Goal: Information Seeking & Learning: Learn about a topic

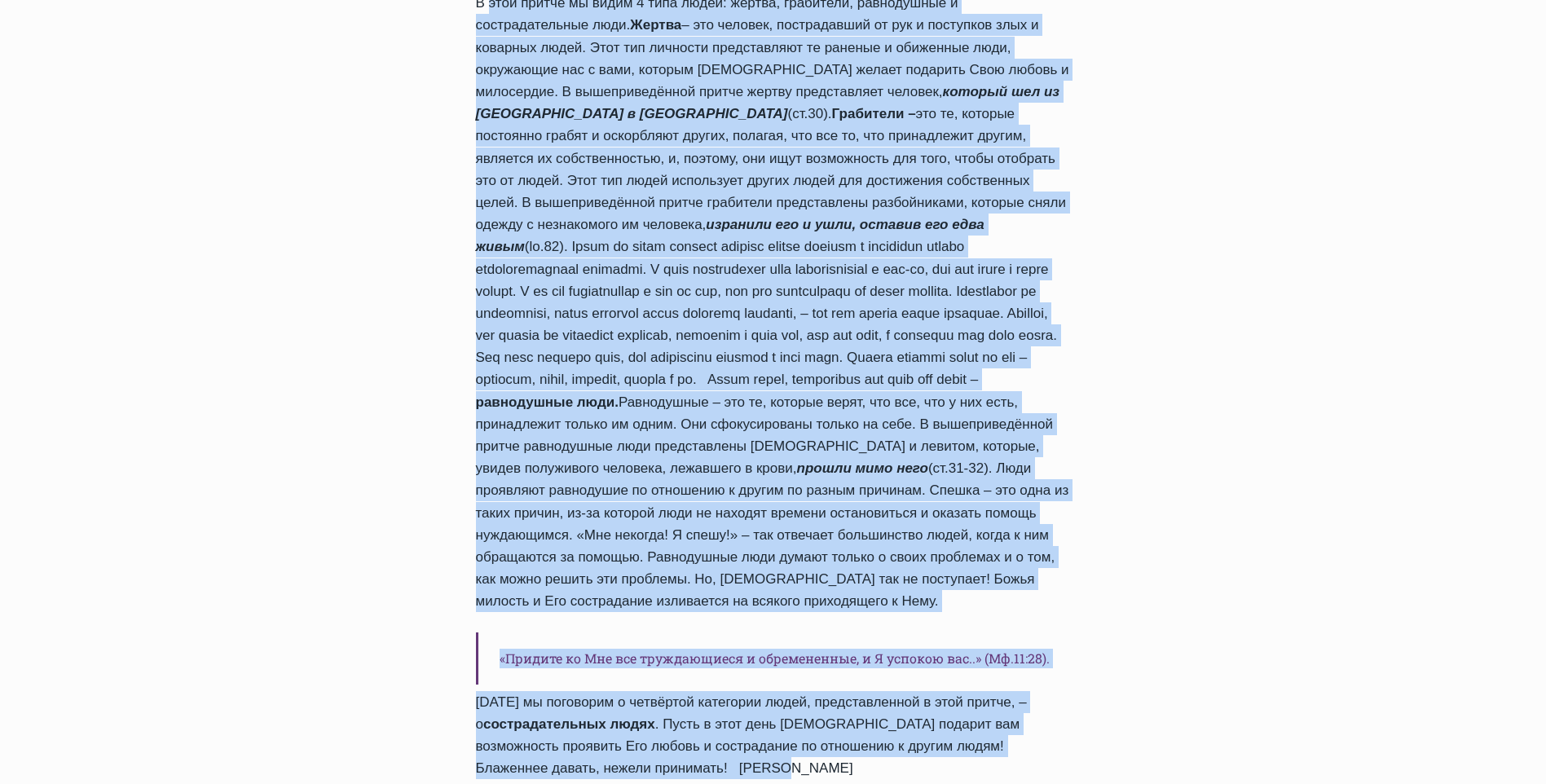
scroll to position [1223, 0]
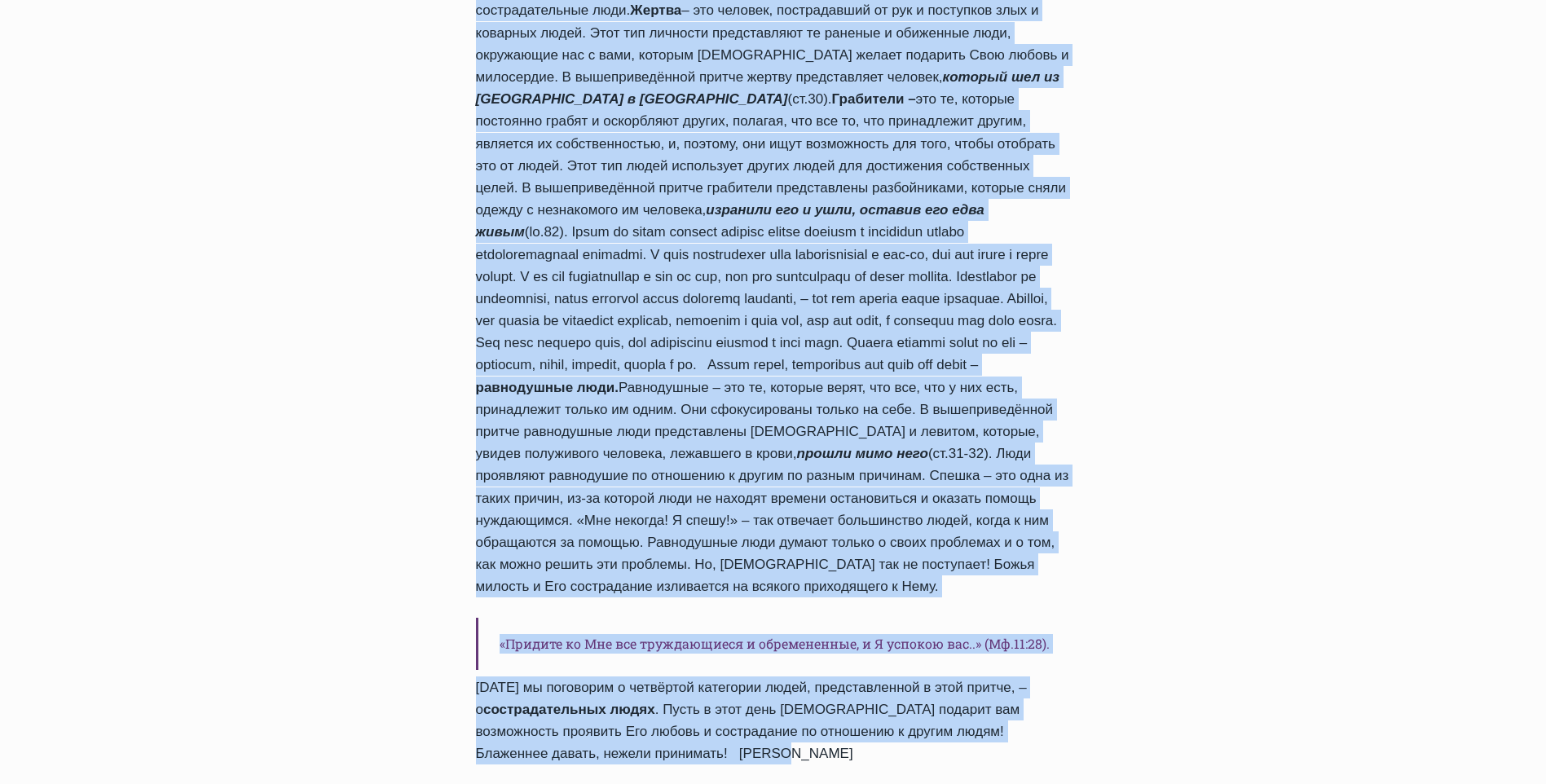
drag, startPoint x: 480, startPoint y: 292, endPoint x: 1050, endPoint y: 729, distance: 718.2
click at [1050, 729] on div "Приветствую вас, дорогие друзья! Благодать вам и мир от Бога Отца и Господа наш…" at bounding box center [774, 138] width 595 height 1253
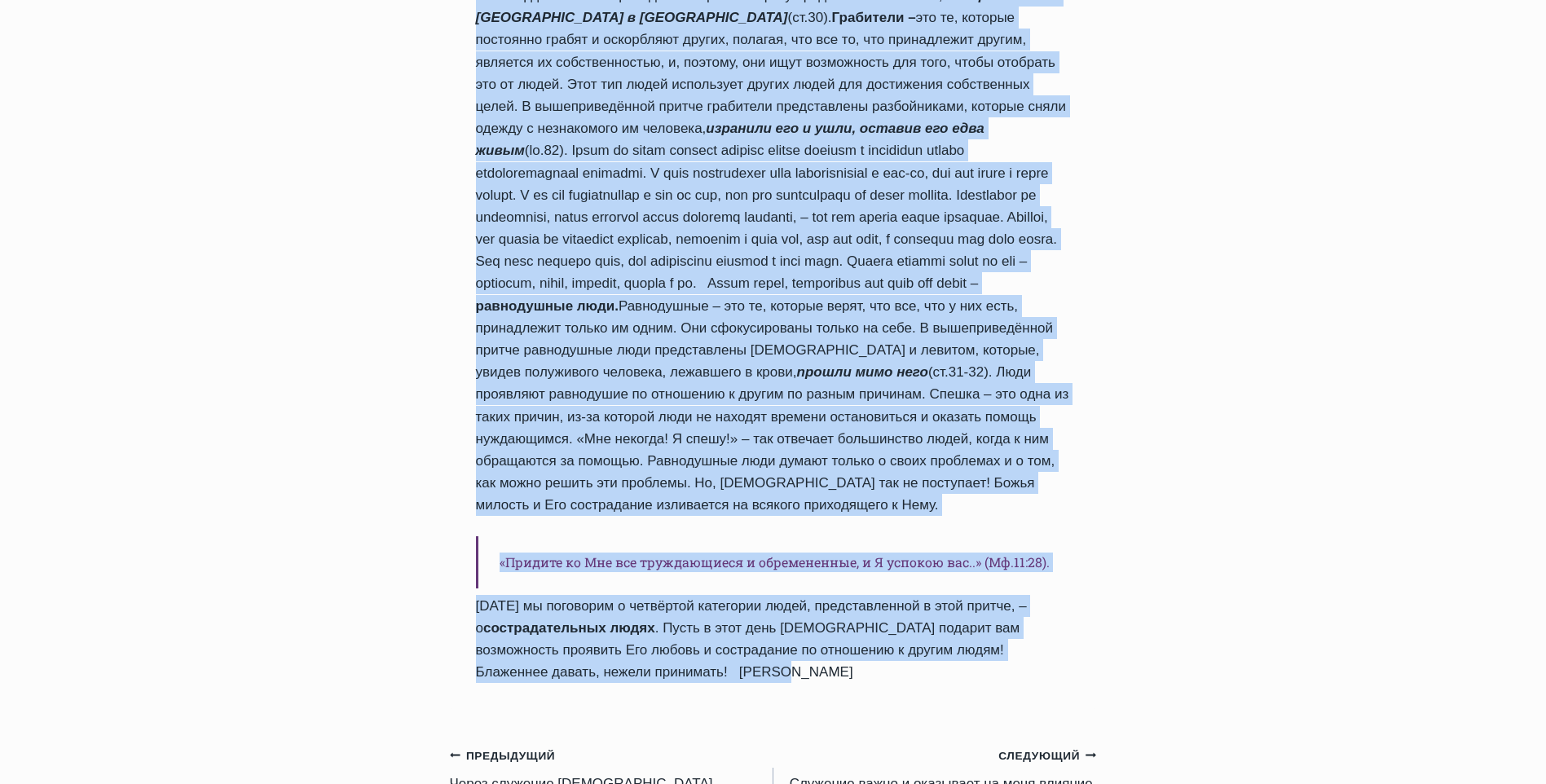
scroll to position [1385, 0]
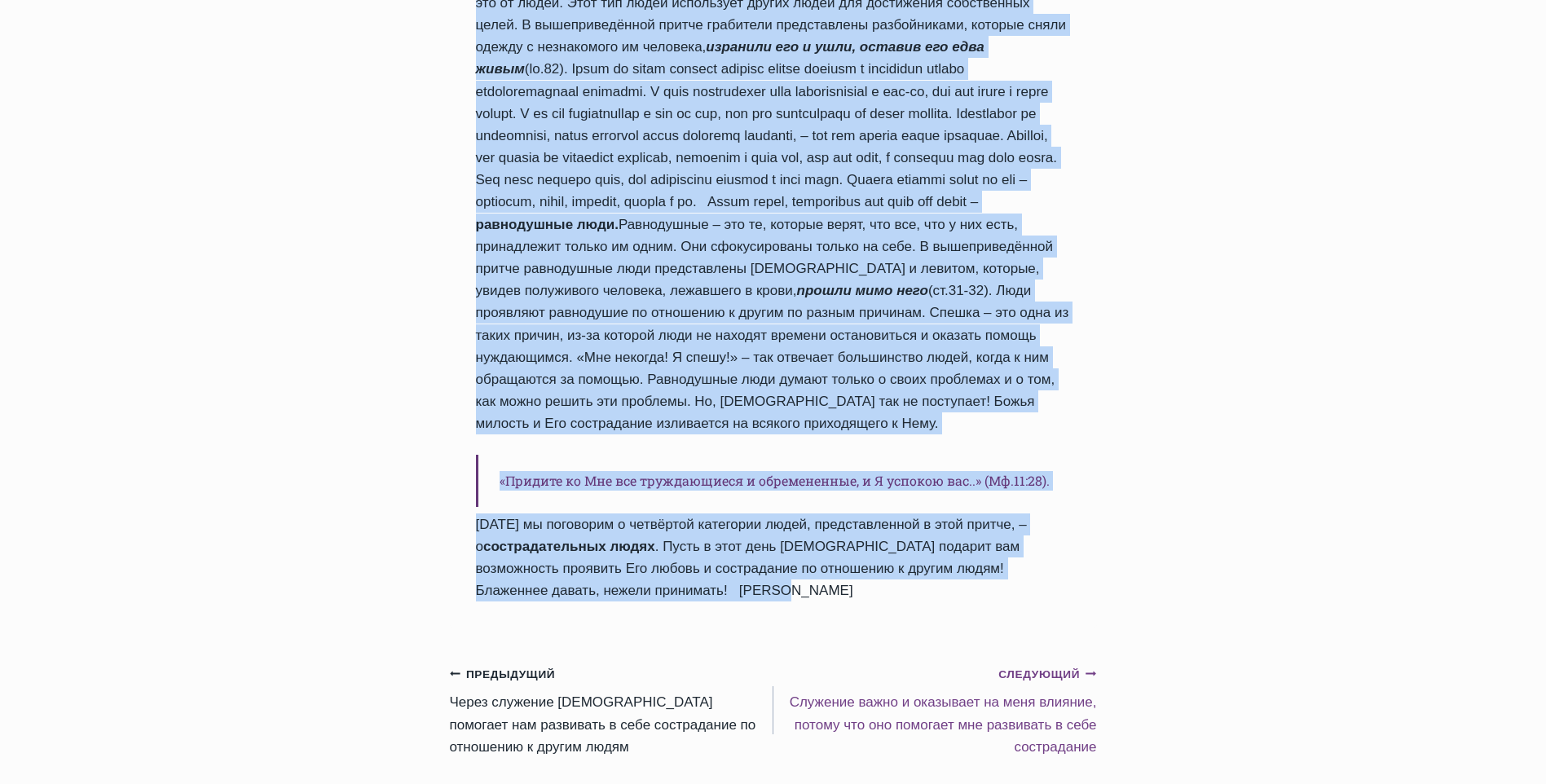
click at [1050, 666] on small "Следующий Продолжить" at bounding box center [1047, 675] width 98 height 18
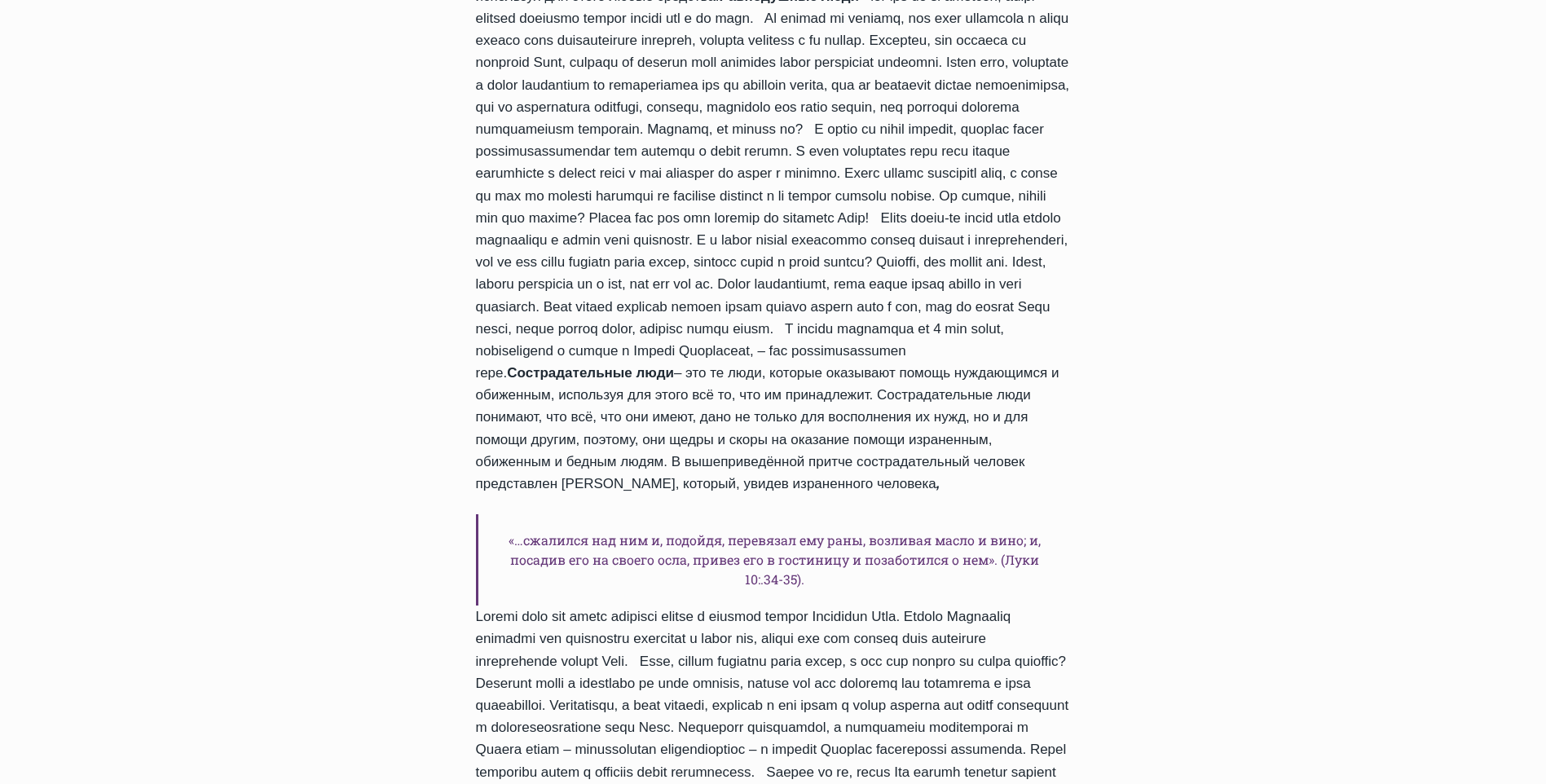
scroll to position [1223, 0]
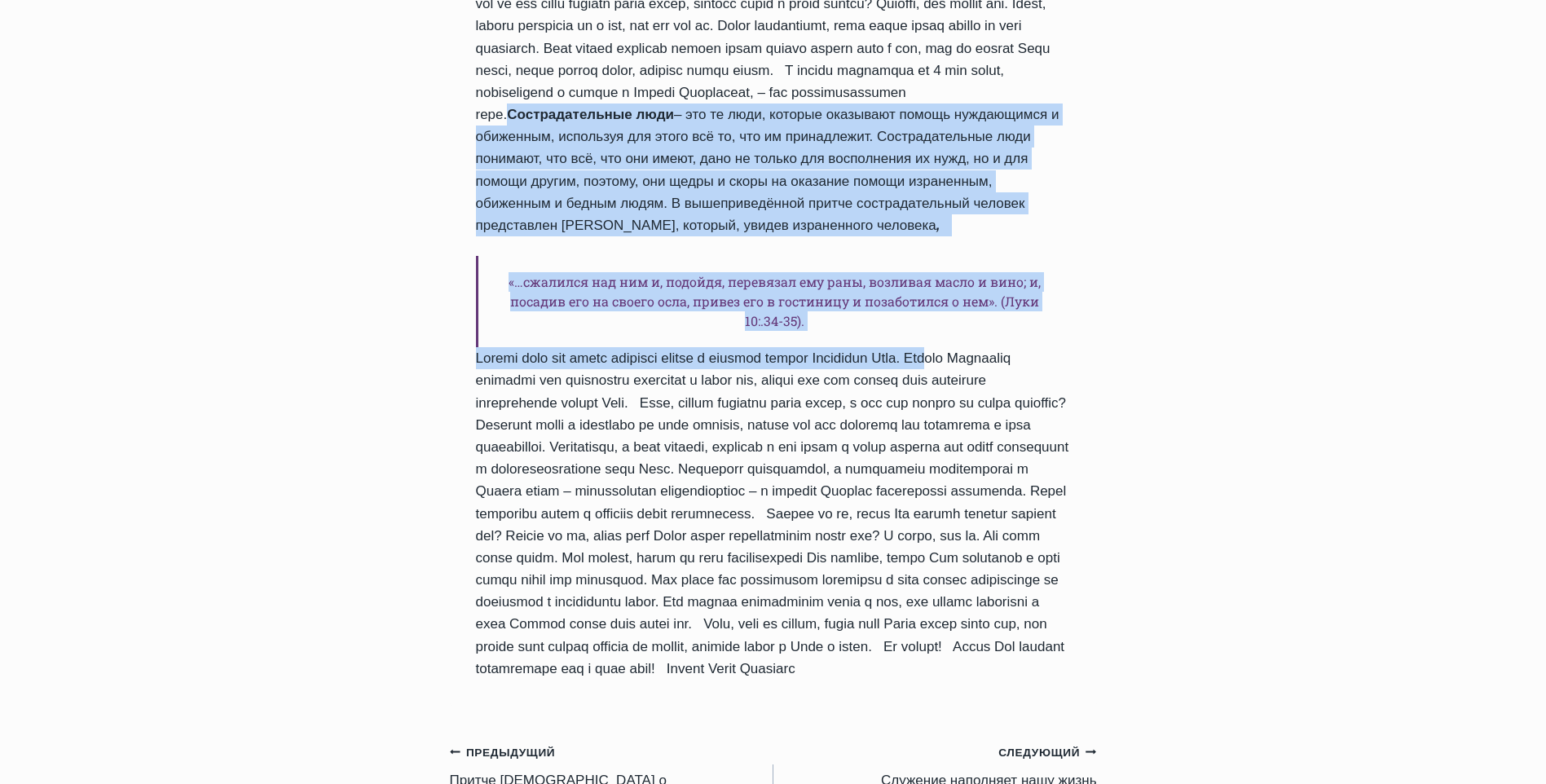
drag, startPoint x: 636, startPoint y: 139, endPoint x: 971, endPoint y: 375, distance: 409.8
click at [971, 375] on div "Дорогие дети [PERSON_NAME], я приветствую вас в рубрике «Ежедневное слово для д…" at bounding box center [774, 115] width 595 height 1131
copy div "Loremipsumdolor sita – con ad elit, seddoei temporinc utlabo etdoloremag a enim…"
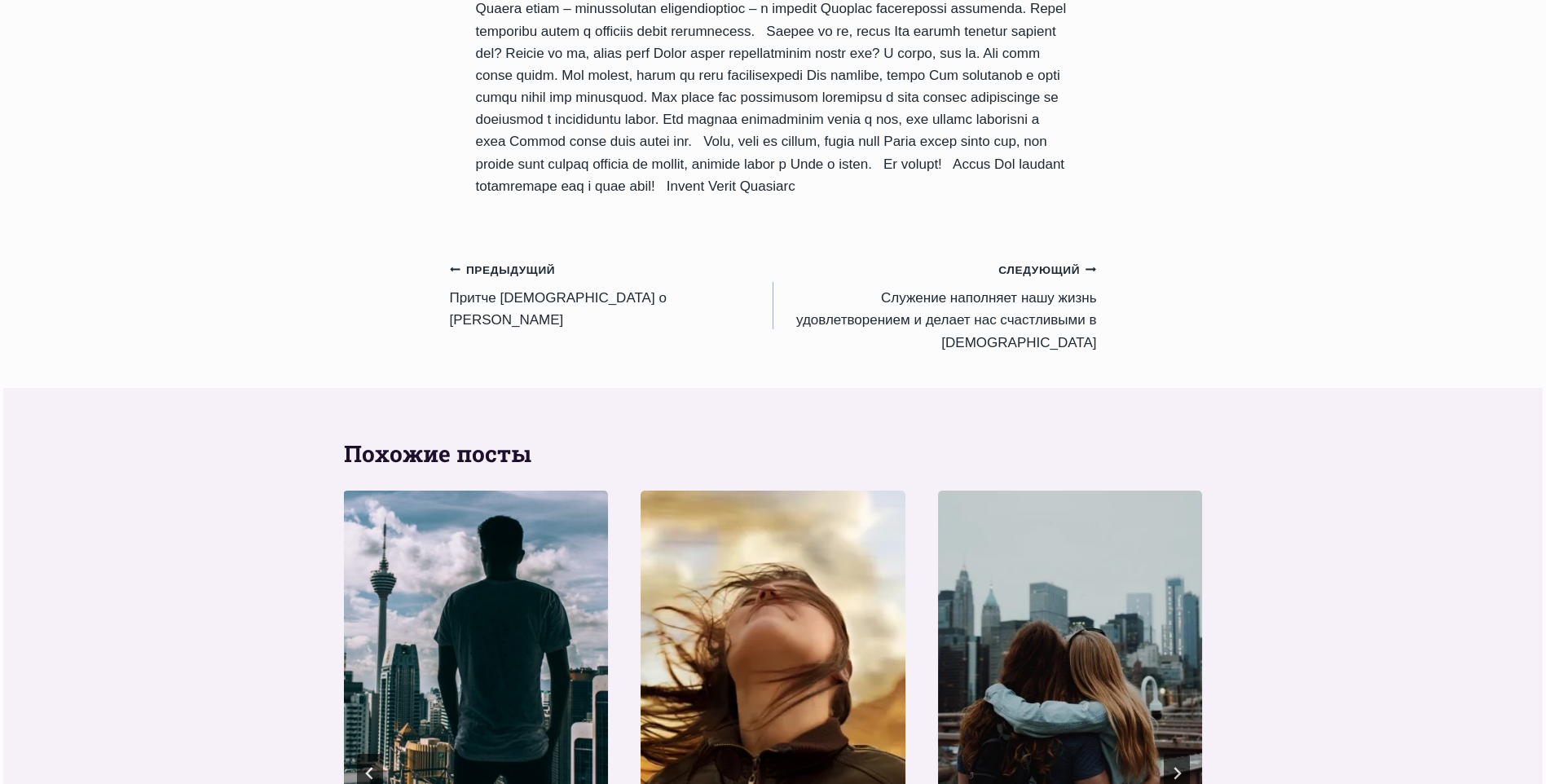
scroll to position [1793, 0]
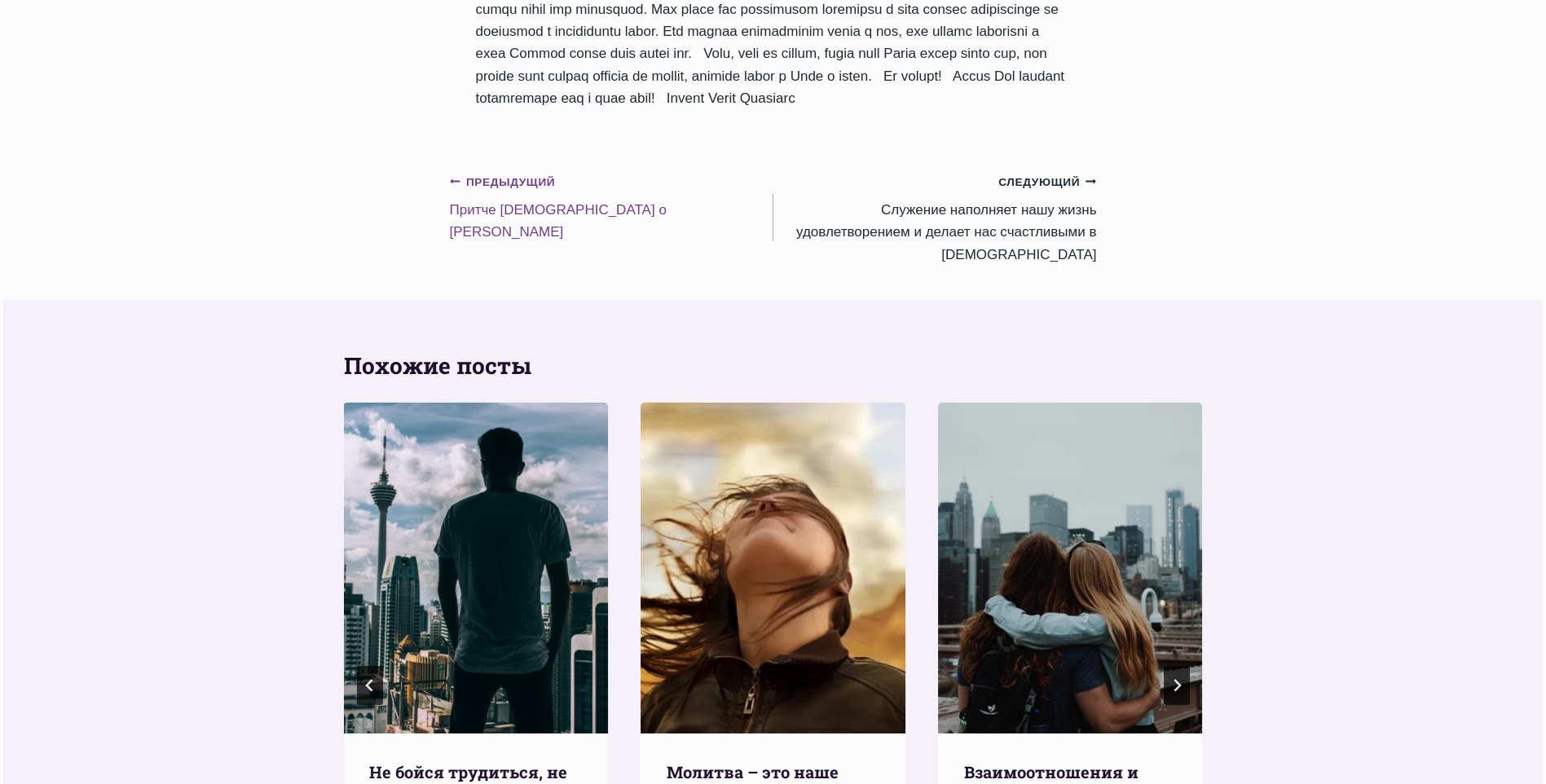
click at [482, 192] on small "Предыдущий Предыдущий" at bounding box center [502, 183] width 106 height 18
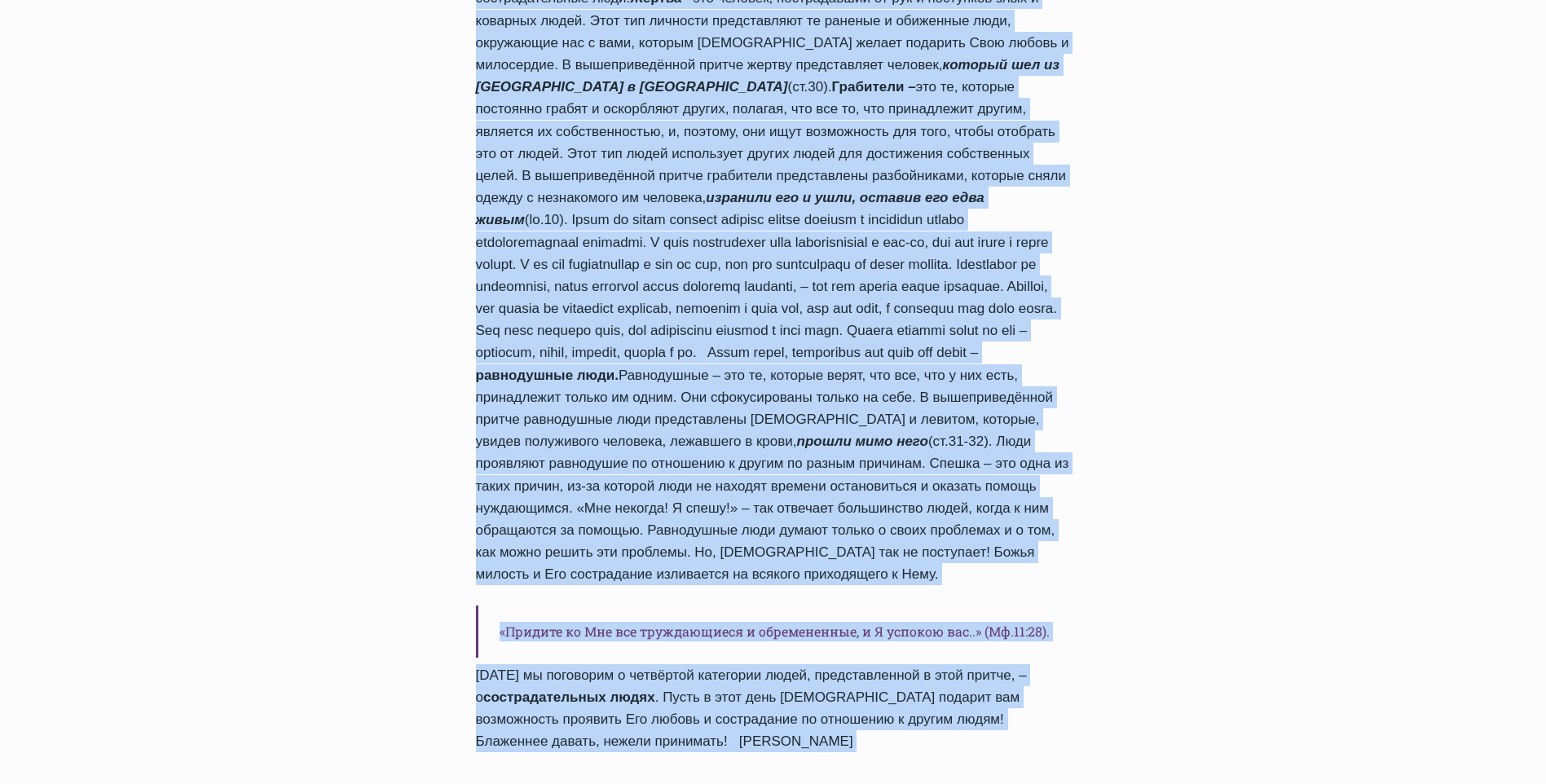
scroll to position [1465, 0]
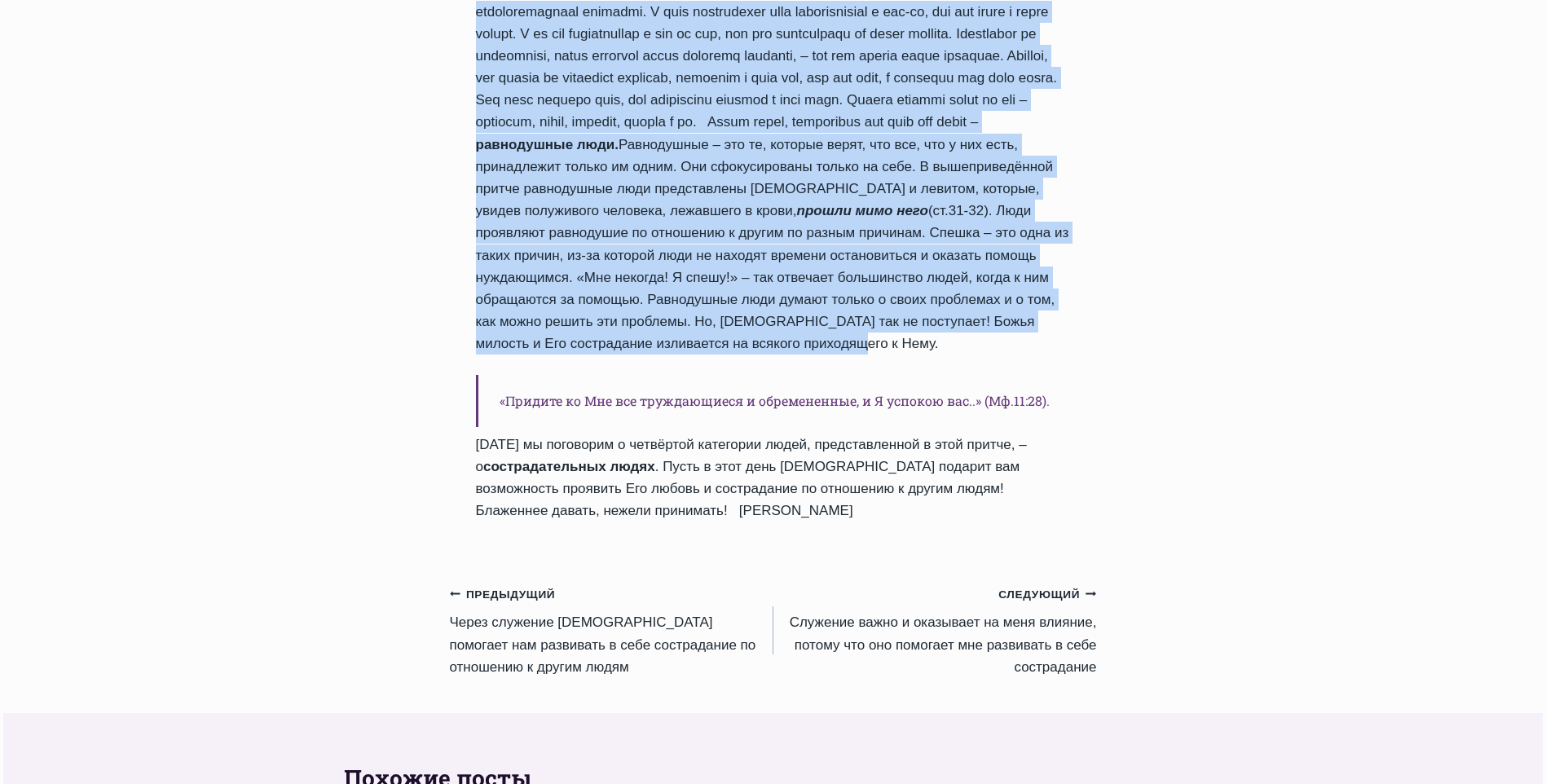
drag, startPoint x: 482, startPoint y: 371, endPoint x: 860, endPoint y: 317, distance: 381.8
drag, startPoint x: 860, startPoint y: 317, endPoint x: 759, endPoint y: 269, distance: 111.8
copy div "L ipsu dolors am conse 7 adip elits: doeius, temporinc, utlaboreetd m aliquaeni…"
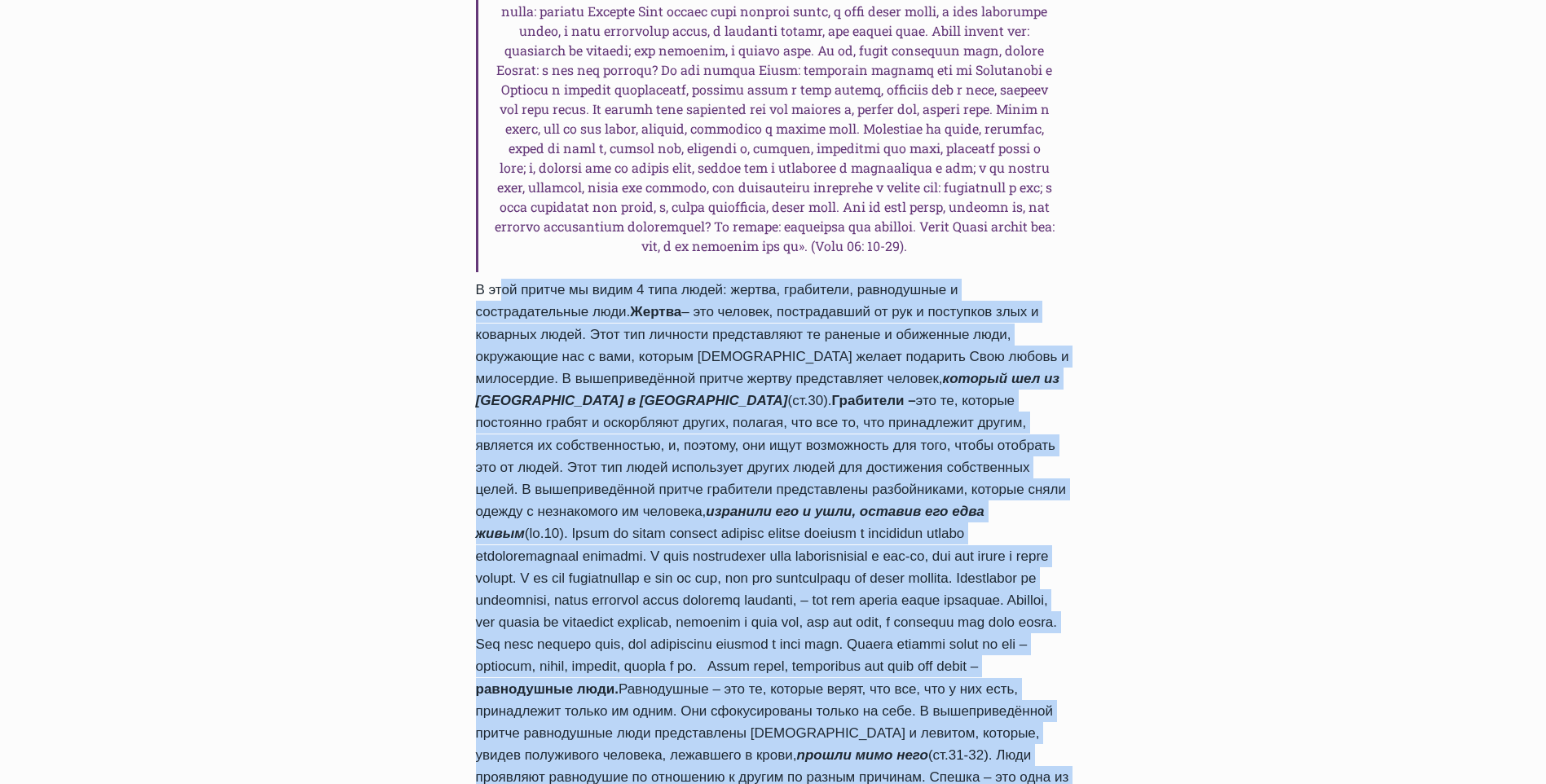
scroll to position [895, 0]
